Goal: Task Accomplishment & Management: Use online tool/utility

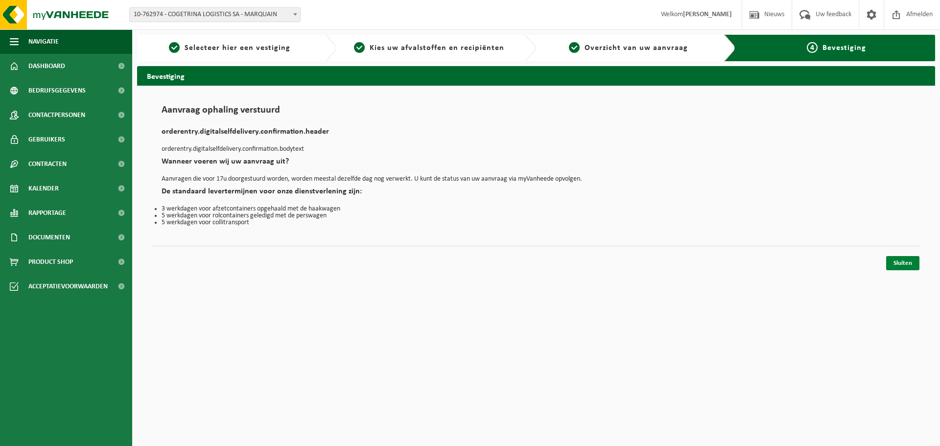
click at [904, 263] on link "Sluiten" at bounding box center [902, 263] width 33 height 14
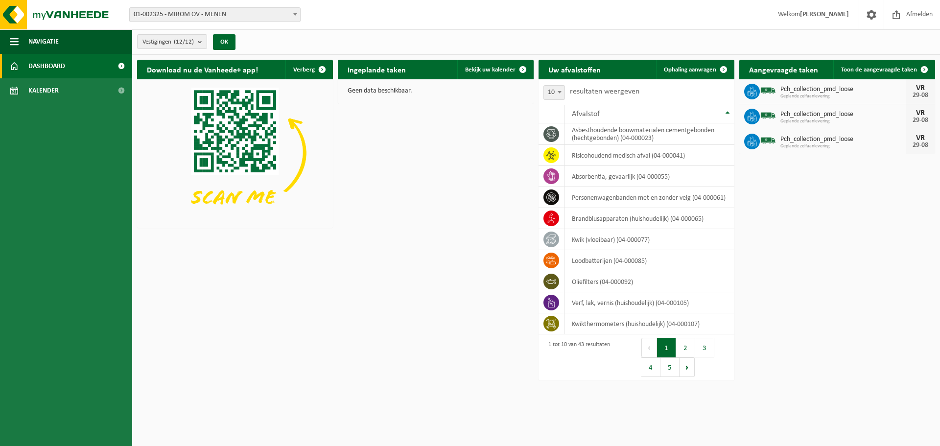
click at [243, 17] on span "01-002325 - MIROM OV - MENEN" at bounding box center [215, 15] width 170 height 14
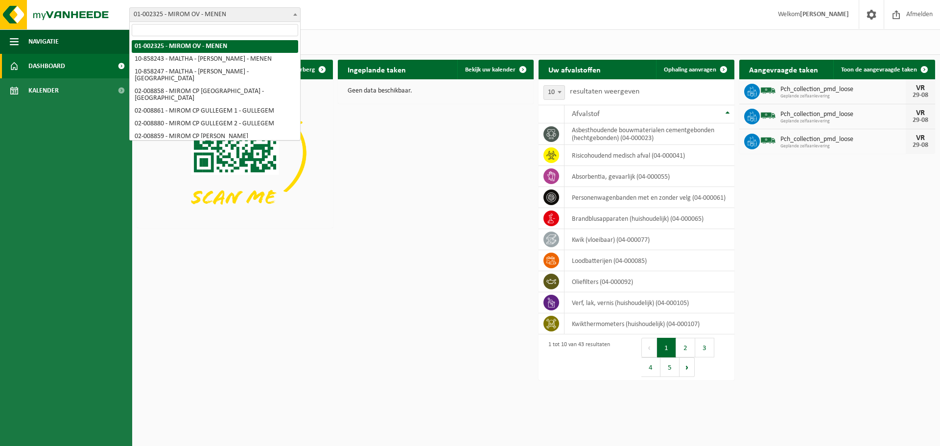
click at [198, 30] on input "search" at bounding box center [215, 30] width 166 height 12
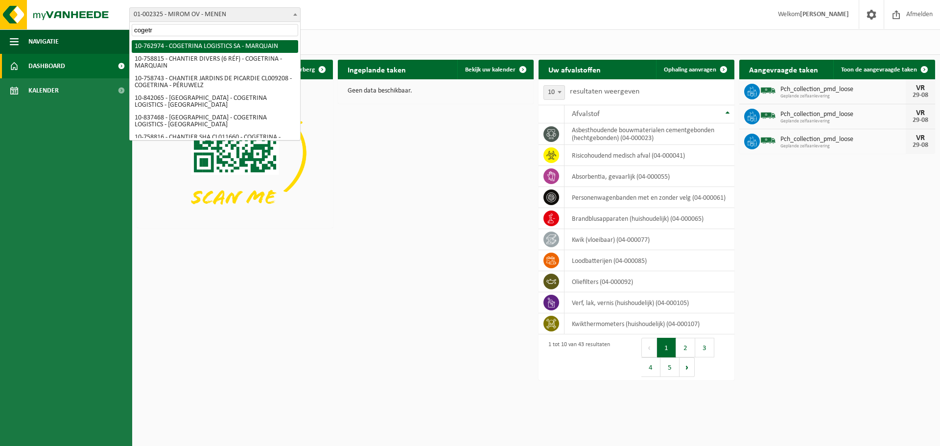
type input "cogetr"
select select "17600"
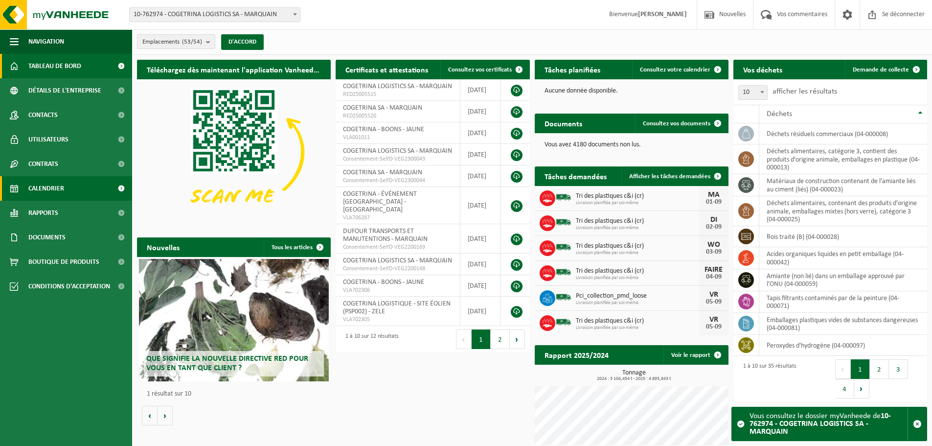
click at [49, 189] on font "Calendrier" at bounding box center [46, 188] width 36 height 7
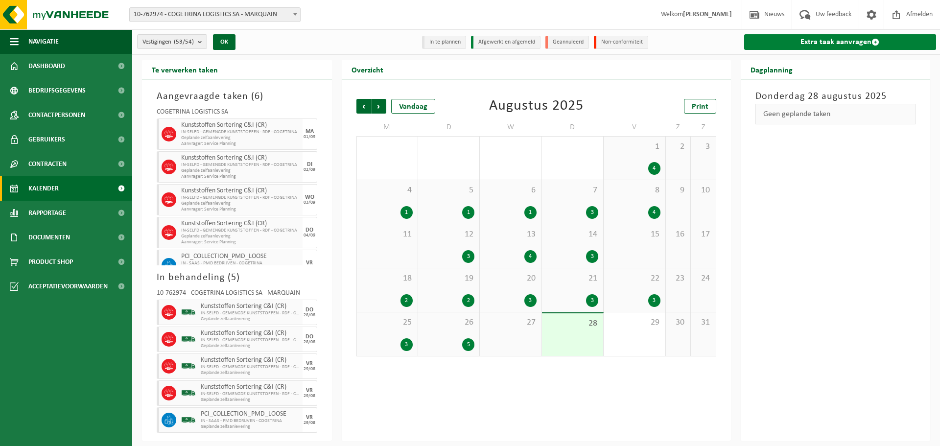
click at [818, 39] on link "Extra taak aanvragen" at bounding box center [840, 42] width 192 height 16
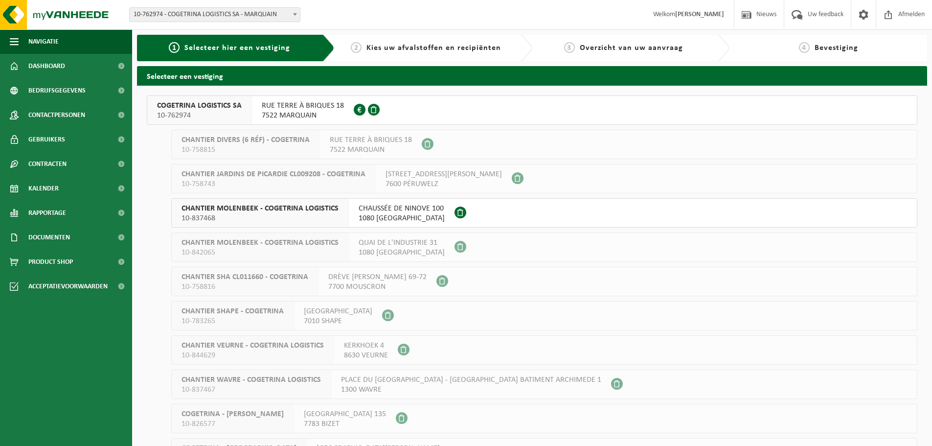
click at [203, 102] on span "COGETRINA LOGISTICS SA" at bounding box center [199, 106] width 85 height 10
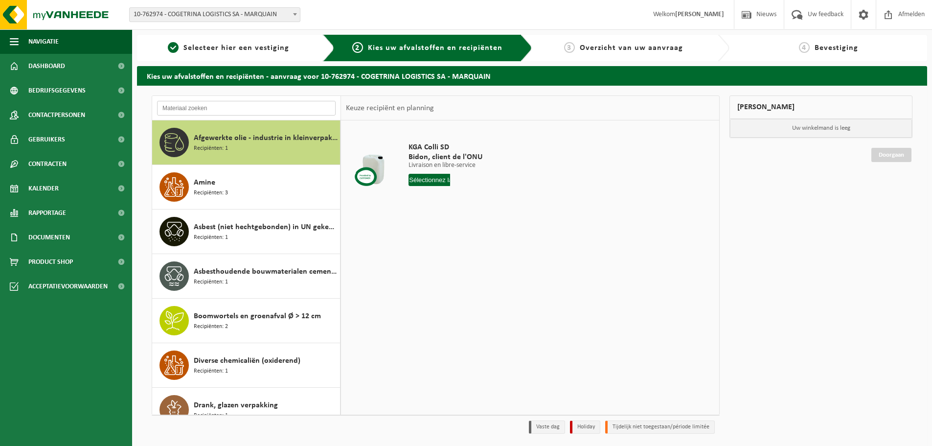
click at [199, 108] on input "text" at bounding box center [246, 108] width 179 height 15
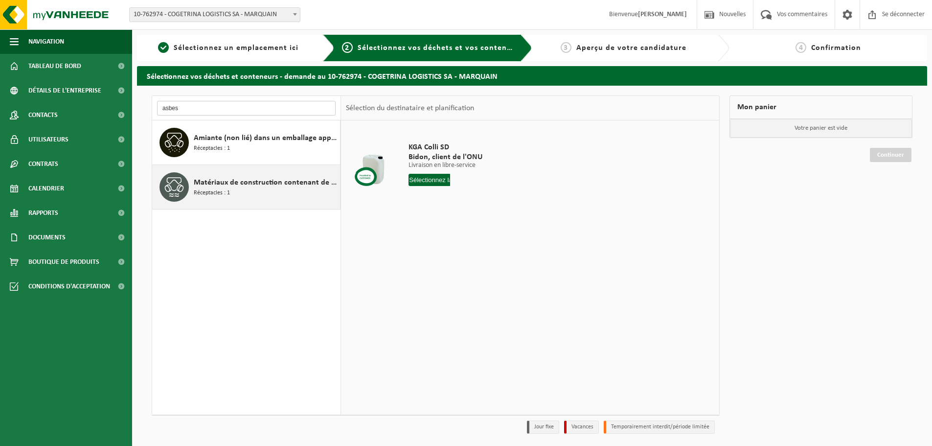
type input "asbes"
click at [247, 181] on font "Matériaux de construction contenant de l'amiante liés au ciment (liés)" at bounding box center [311, 183] width 234 height 8
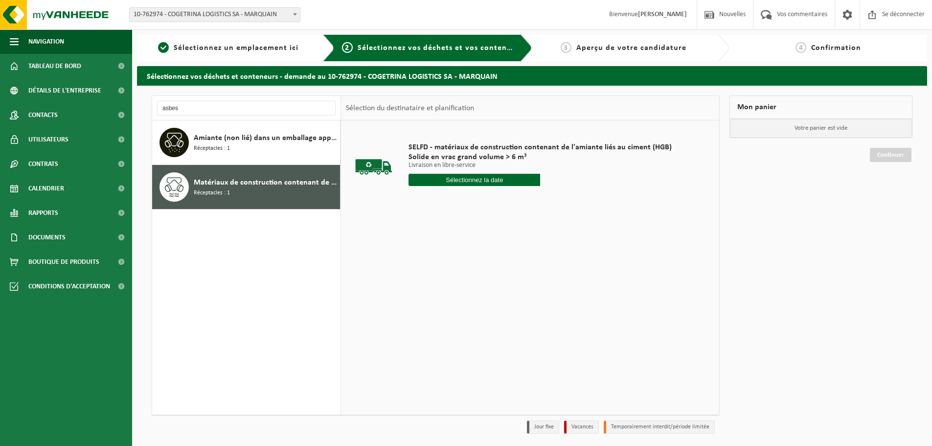
click at [434, 186] on div "SELFD - matériaux de construction contenant de l'amiante liés au ciment (HGB) S…" at bounding box center [540, 167] width 273 height 68
click at [437, 183] on input "text" at bounding box center [475, 180] width 132 height 12
click at [487, 307] on font "29" at bounding box center [490, 308] width 8 height 8
type input "Van 2025-08-29"
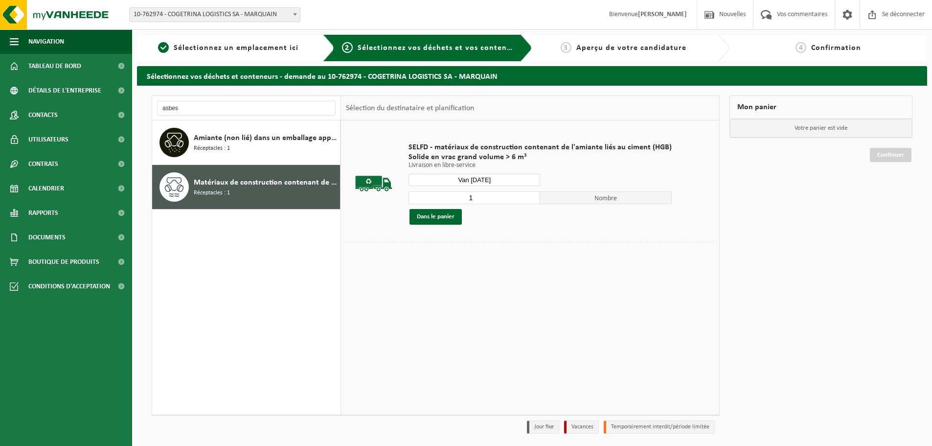
click at [531, 198] on input "1" at bounding box center [475, 197] width 132 height 13
type input "2"
click at [531, 194] on input "2" at bounding box center [475, 197] width 132 height 13
click at [435, 220] on button "Dans le panier" at bounding box center [436, 217] width 52 height 16
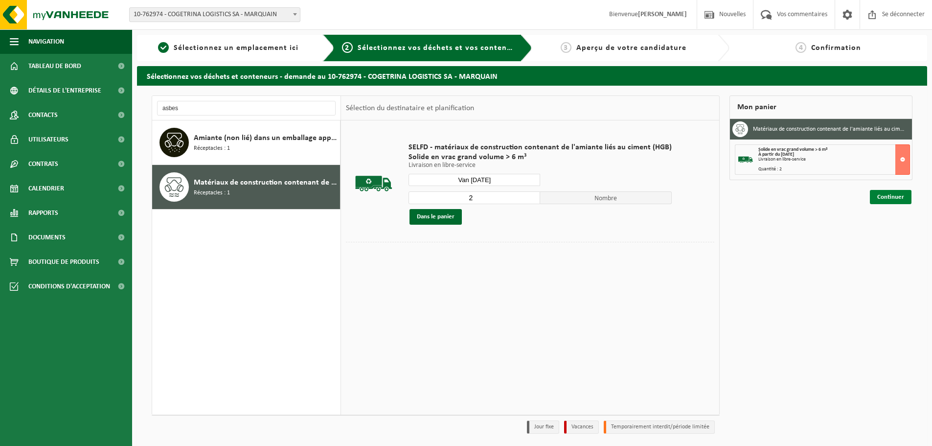
click at [906, 194] on link "Continuer" at bounding box center [891, 197] width 42 height 14
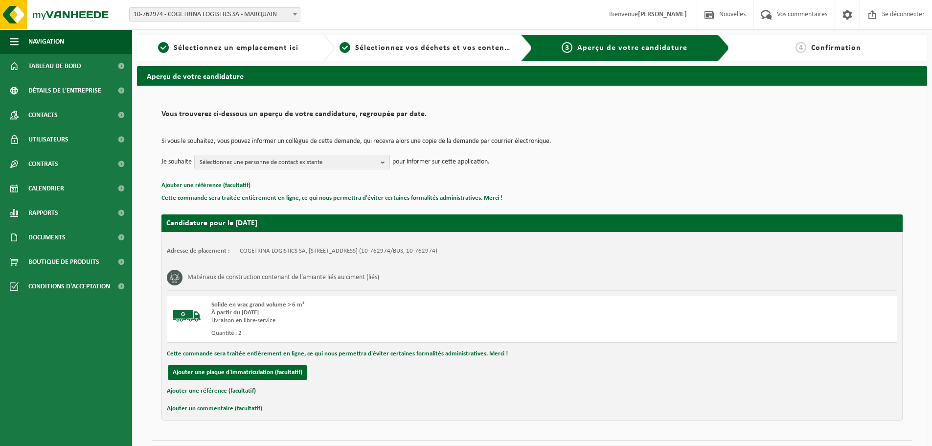
scroll to position [24, 0]
